Goal: Information Seeking & Learning: Learn about a topic

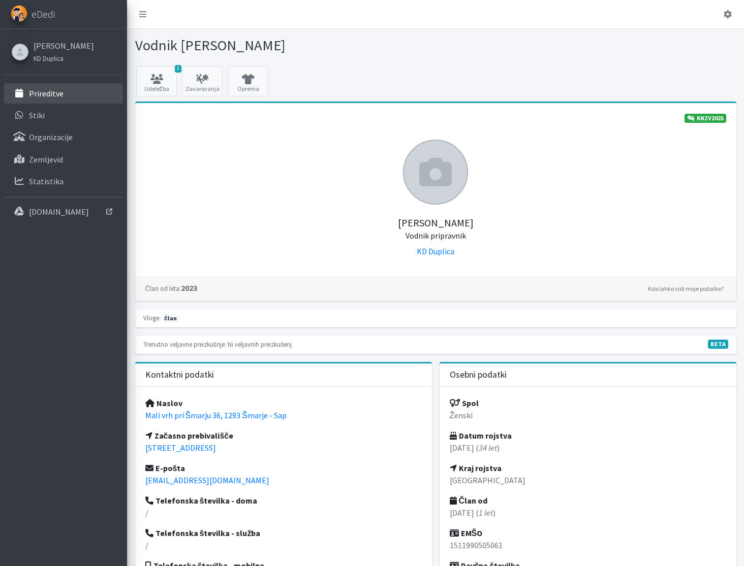
click at [73, 92] on link "Prireditve" at bounding box center [63, 93] width 119 height 20
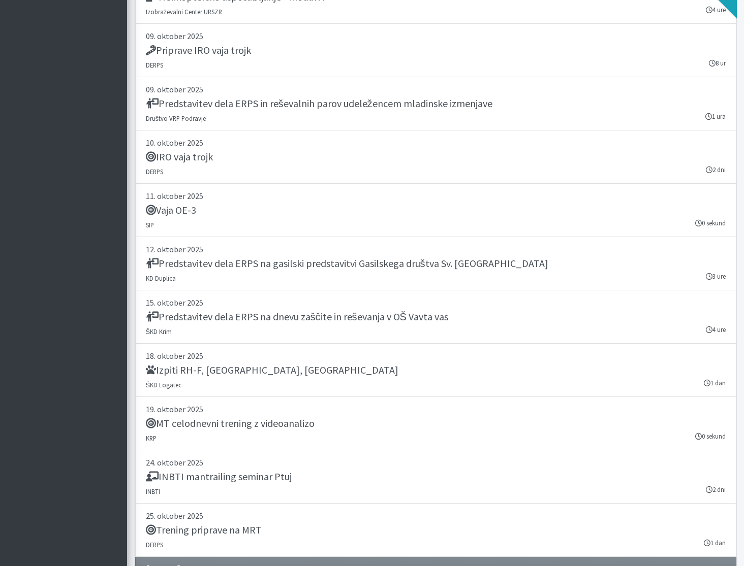
scroll to position [2544, 0]
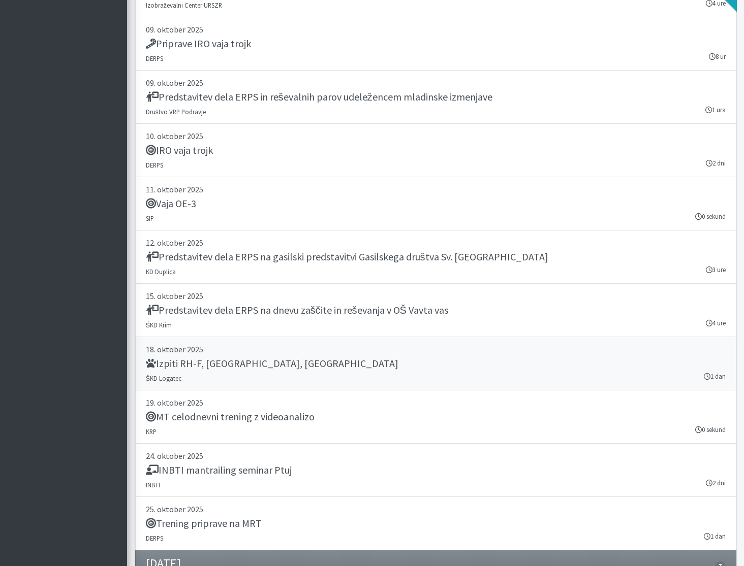
click at [334, 363] on div "Izpiti RH-F, FL, MT" at bounding box center [435, 365] width 579 height 14
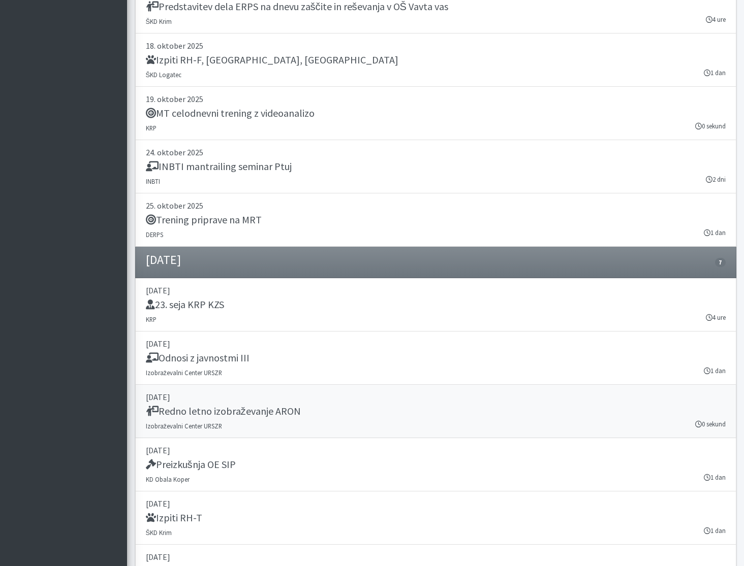
scroll to position [2849, 0]
click at [324, 465] on div "Preizkušnja OE SIP" at bounding box center [435, 465] width 579 height 14
